Goal: Navigation & Orientation: Find specific page/section

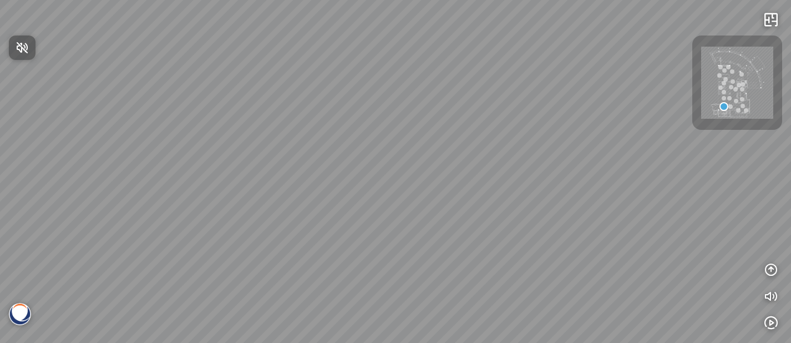
click at [402, 136] on div at bounding box center [395, 171] width 791 height 343
drag, startPoint x: 407, startPoint y: 92, endPoint x: 404, endPoint y: 162, distance: 70.5
click at [404, 162] on div at bounding box center [395, 171] width 791 height 343
click at [404, 163] on div at bounding box center [395, 171] width 791 height 343
click at [774, 270] on icon "button" at bounding box center [770, 269] width 13 height 13
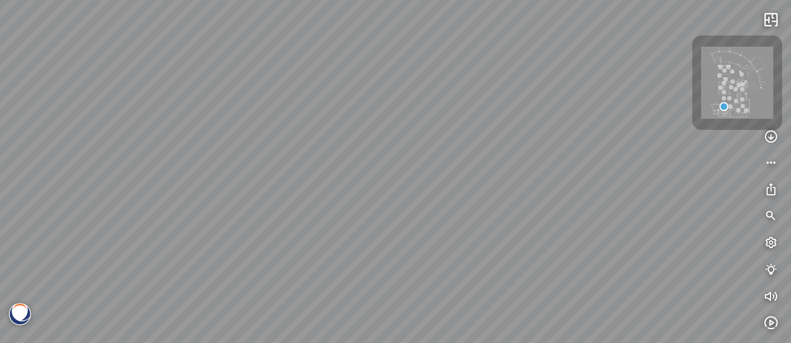
drag, startPoint x: 444, startPoint y: 205, endPoint x: 429, endPoint y: 178, distance: 30.5
click at [433, 187] on div at bounding box center [395, 171] width 791 height 343
drag, startPoint x: 550, startPoint y: 182, endPoint x: 100, endPoint y: 164, distance: 450.2
click at [407, 187] on div at bounding box center [395, 171] width 791 height 343
drag, startPoint x: 625, startPoint y: 132, endPoint x: 4, endPoint y: 184, distance: 622.9
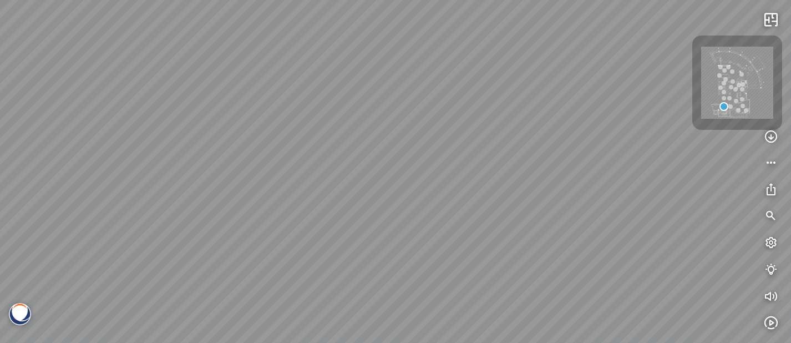
click at [35, 184] on div at bounding box center [395, 171] width 791 height 343
drag, startPoint x: 612, startPoint y: 175, endPoint x: 51, endPoint y: 94, distance: 566.6
click at [103, 99] on div at bounding box center [395, 171] width 791 height 343
